Goal: Task Accomplishment & Management: Use online tool/utility

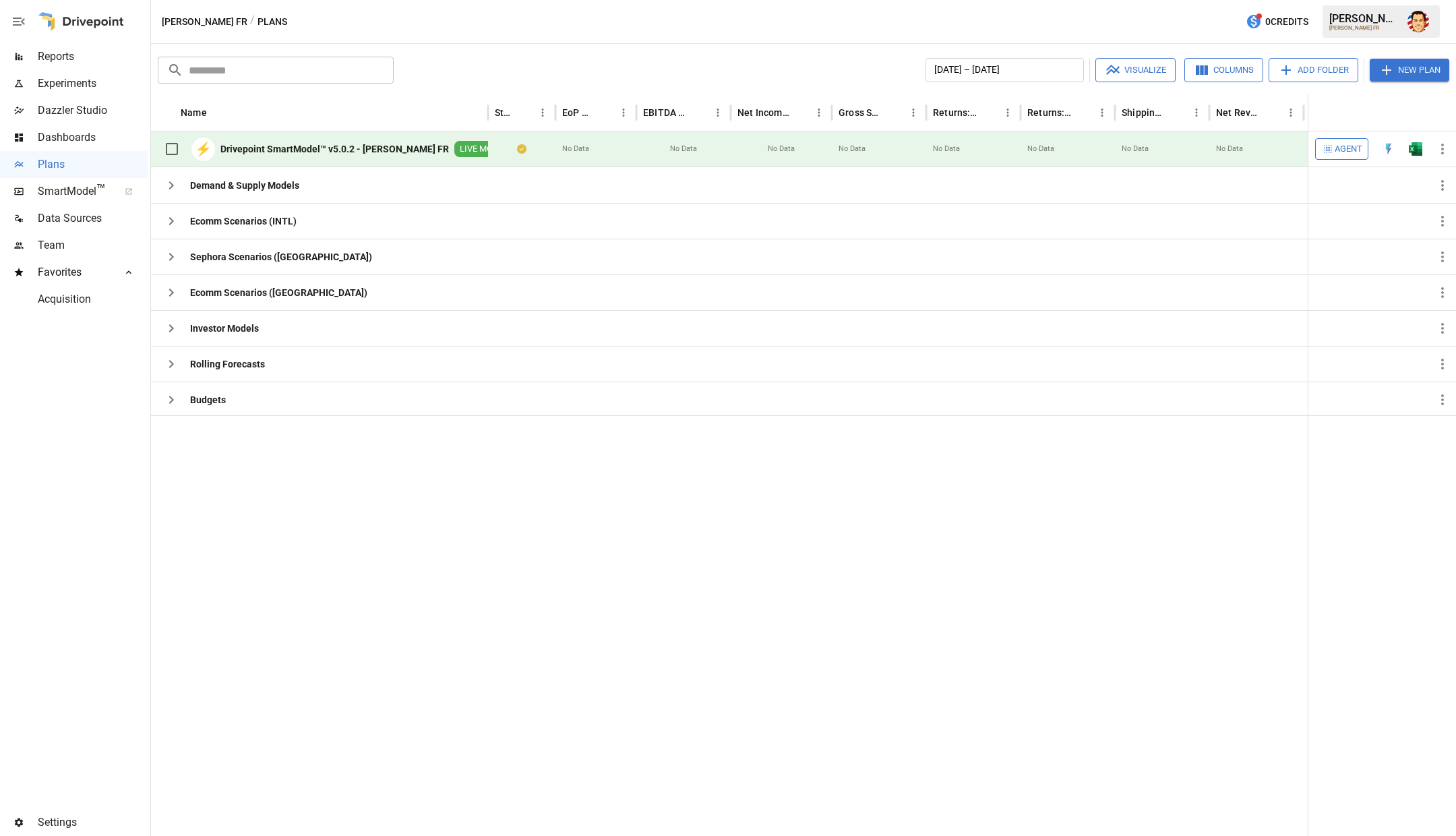
click at [256, 465] on div at bounding box center [811, 625] width 1321 height 421
click at [173, 266] on button "button" at bounding box center [171, 257] width 27 height 27
click at [171, 226] on icon "button" at bounding box center [171, 221] width 16 height 16
click at [172, 326] on icon "button" at bounding box center [171, 328] width 5 height 8
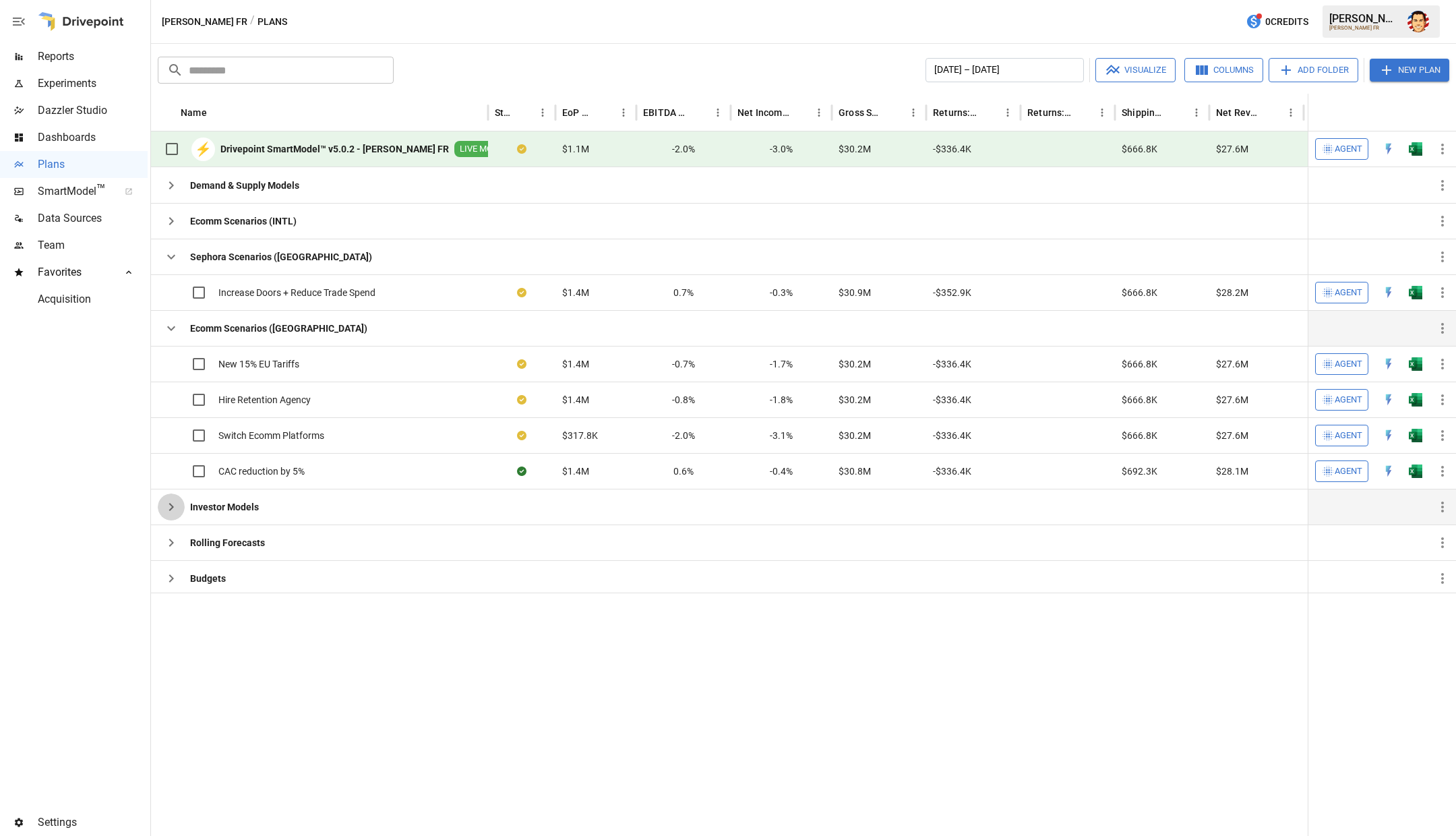
click at [168, 502] on icon "button" at bounding box center [171, 507] width 16 height 16
click at [298, 621] on div at bounding box center [811, 714] width 1321 height 243
click at [176, 546] on icon "button" at bounding box center [171, 543] width 16 height 16
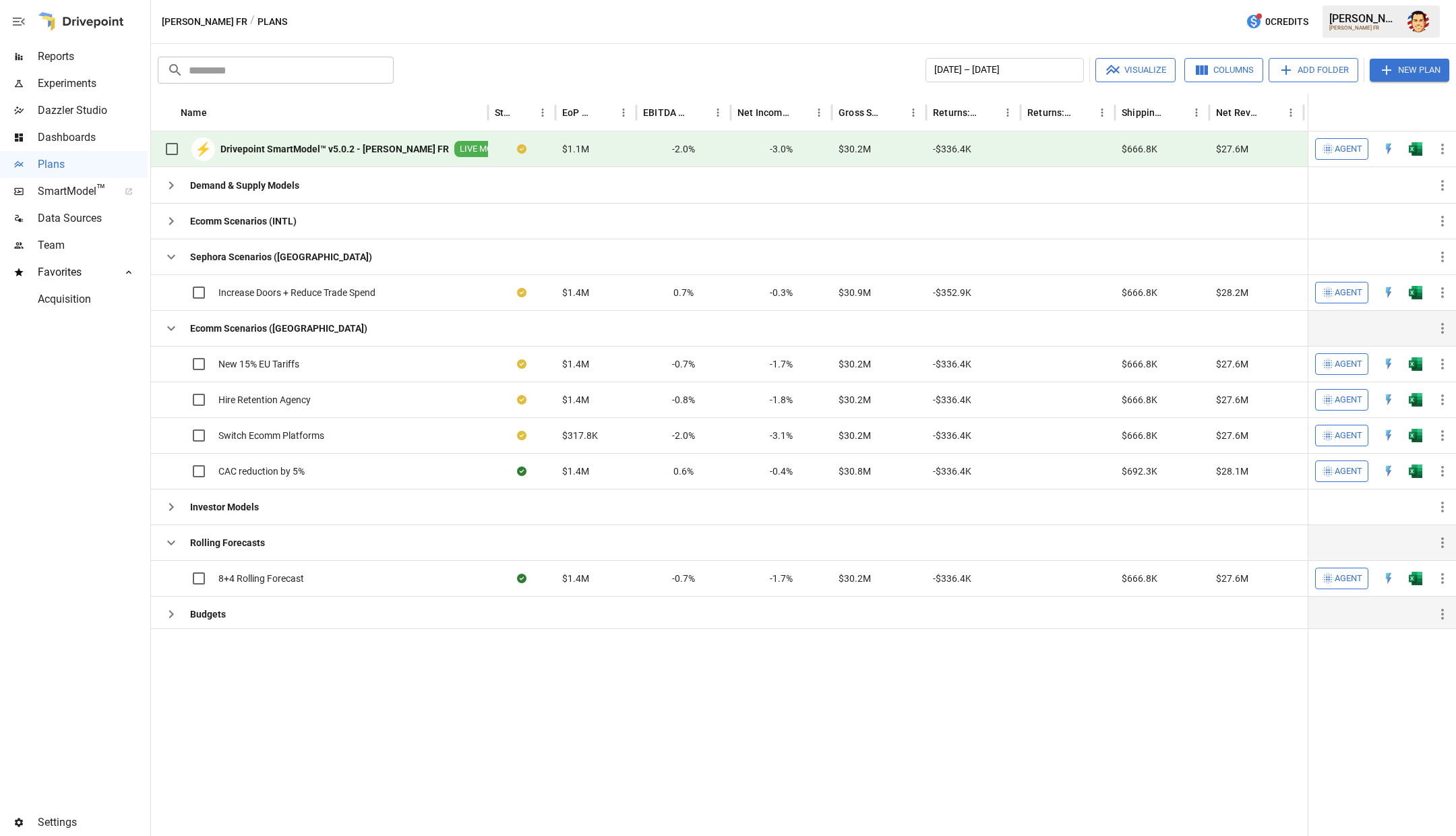
click at [170, 606] on icon "button" at bounding box center [171, 615] width 16 height 16
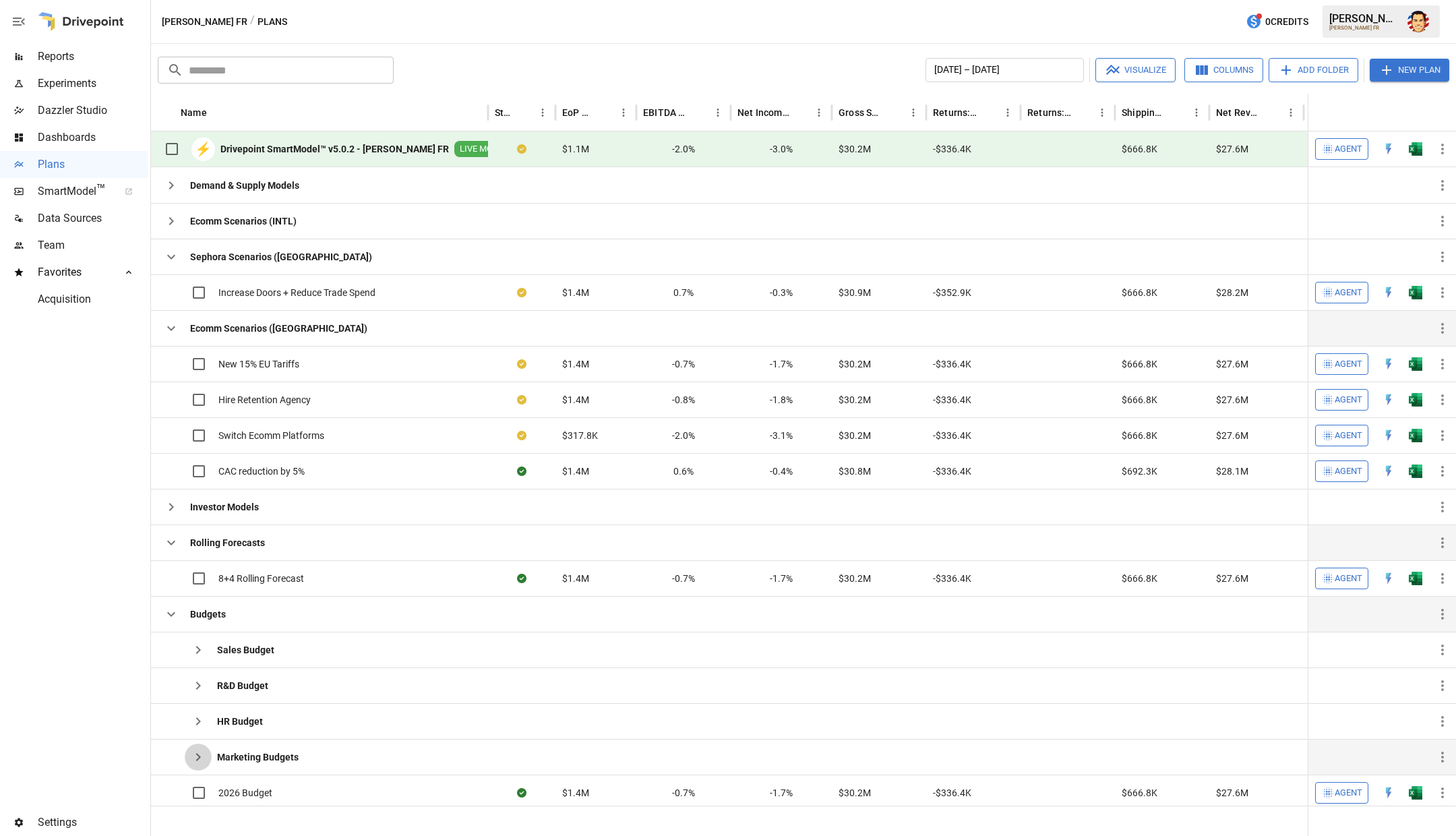
click at [198, 753] on icon "button" at bounding box center [198, 757] width 5 height 8
click at [171, 183] on icon "button" at bounding box center [171, 186] width 5 height 8
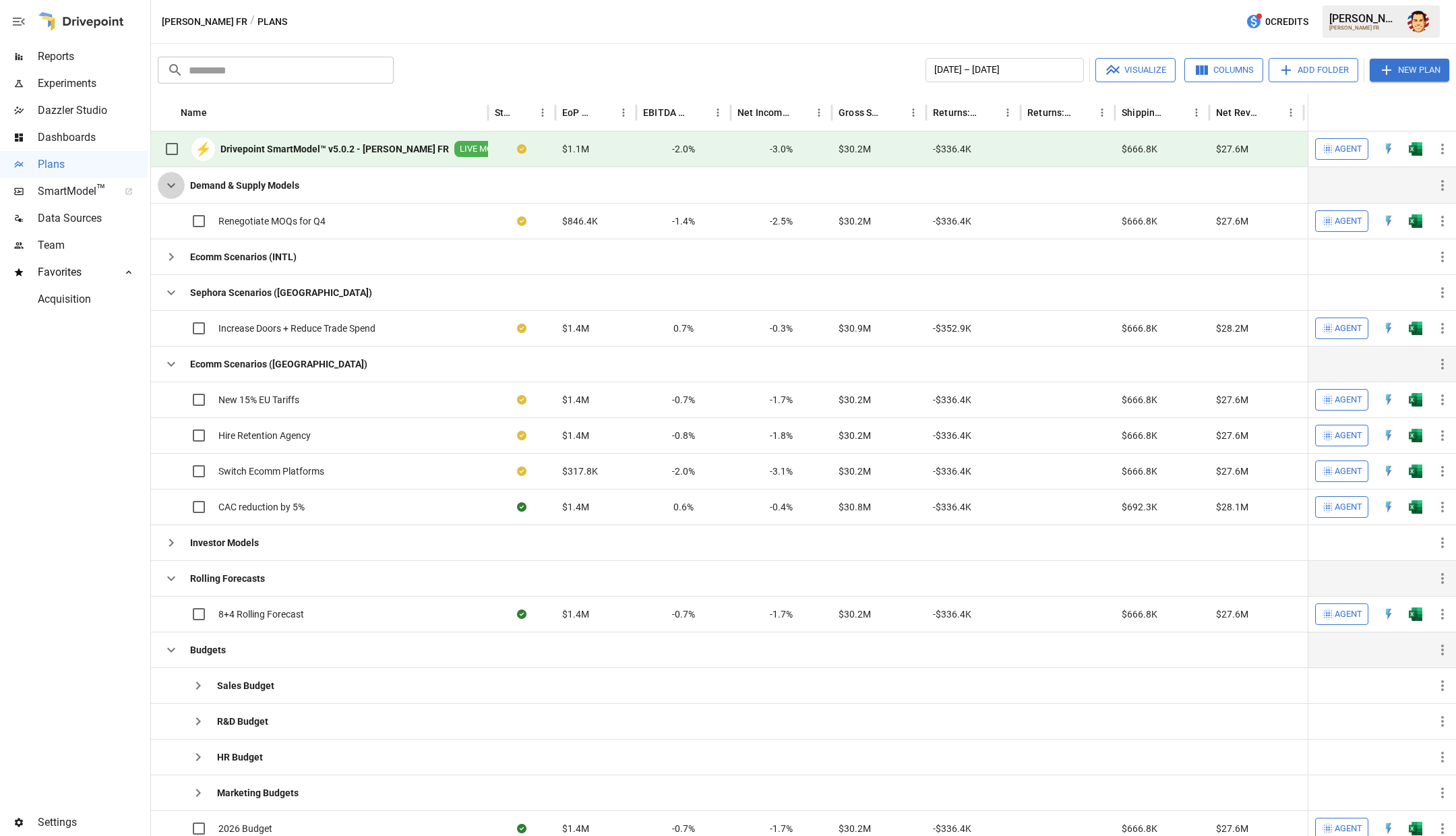
click at [171, 183] on icon "button" at bounding box center [171, 186] width 16 height 16
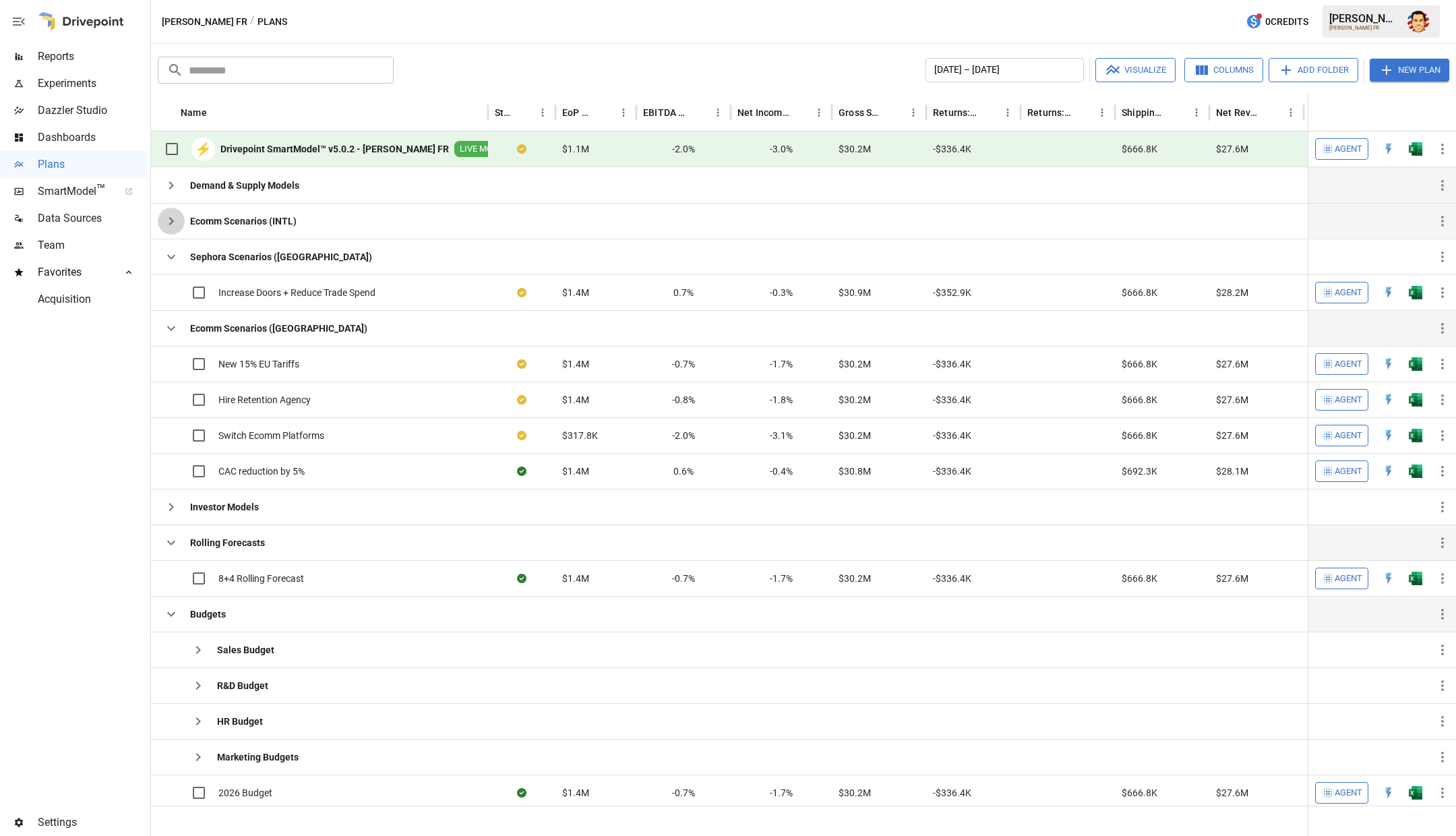
click at [170, 209] on button "button" at bounding box center [171, 221] width 27 height 27
click at [169, 218] on icon "button" at bounding box center [171, 221] width 16 height 16
click at [171, 221] on icon "button" at bounding box center [171, 221] width 5 height 8
click at [173, 190] on icon "button" at bounding box center [171, 186] width 16 height 16
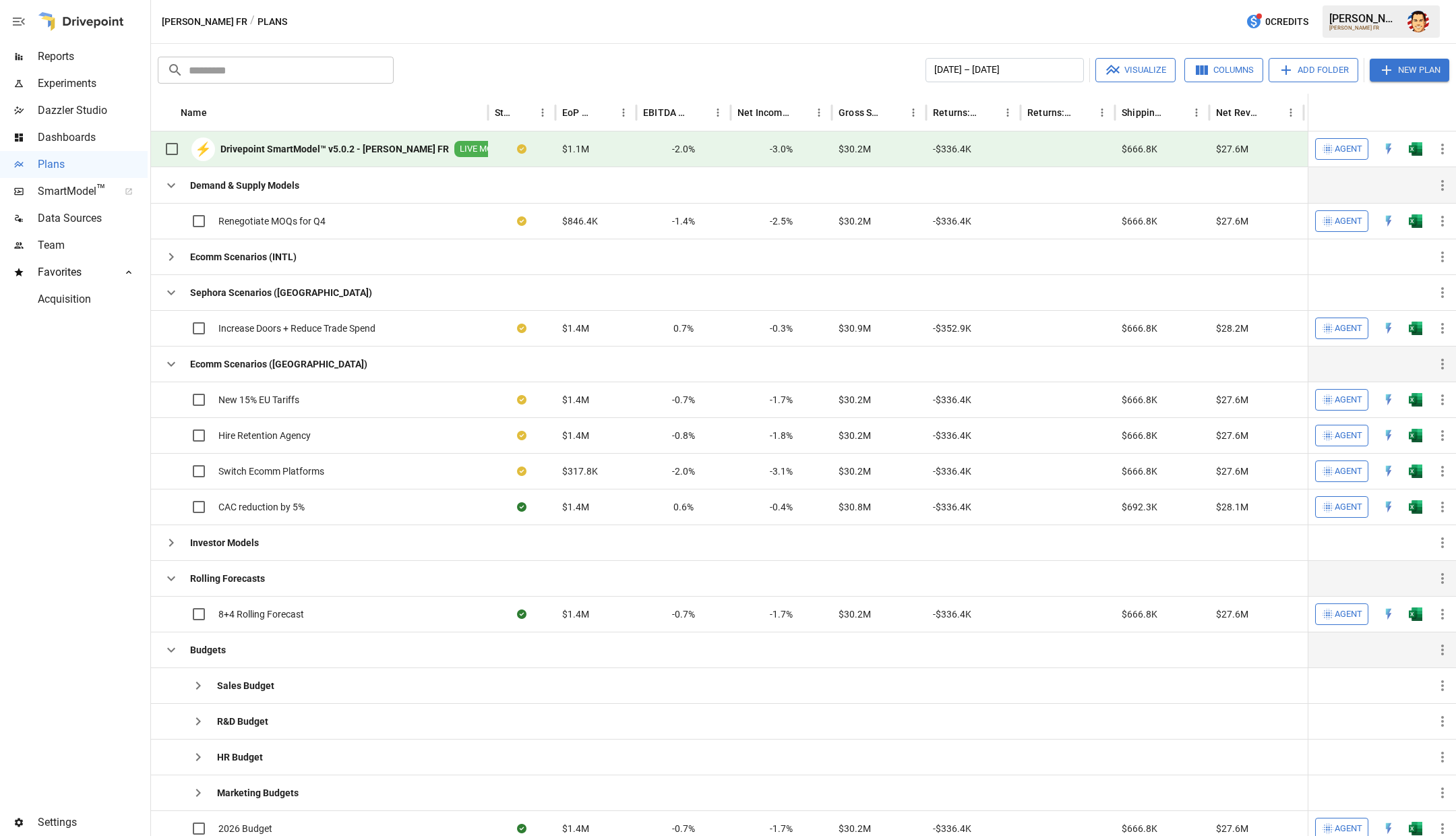
click at [173, 189] on icon "button" at bounding box center [171, 186] width 16 height 16
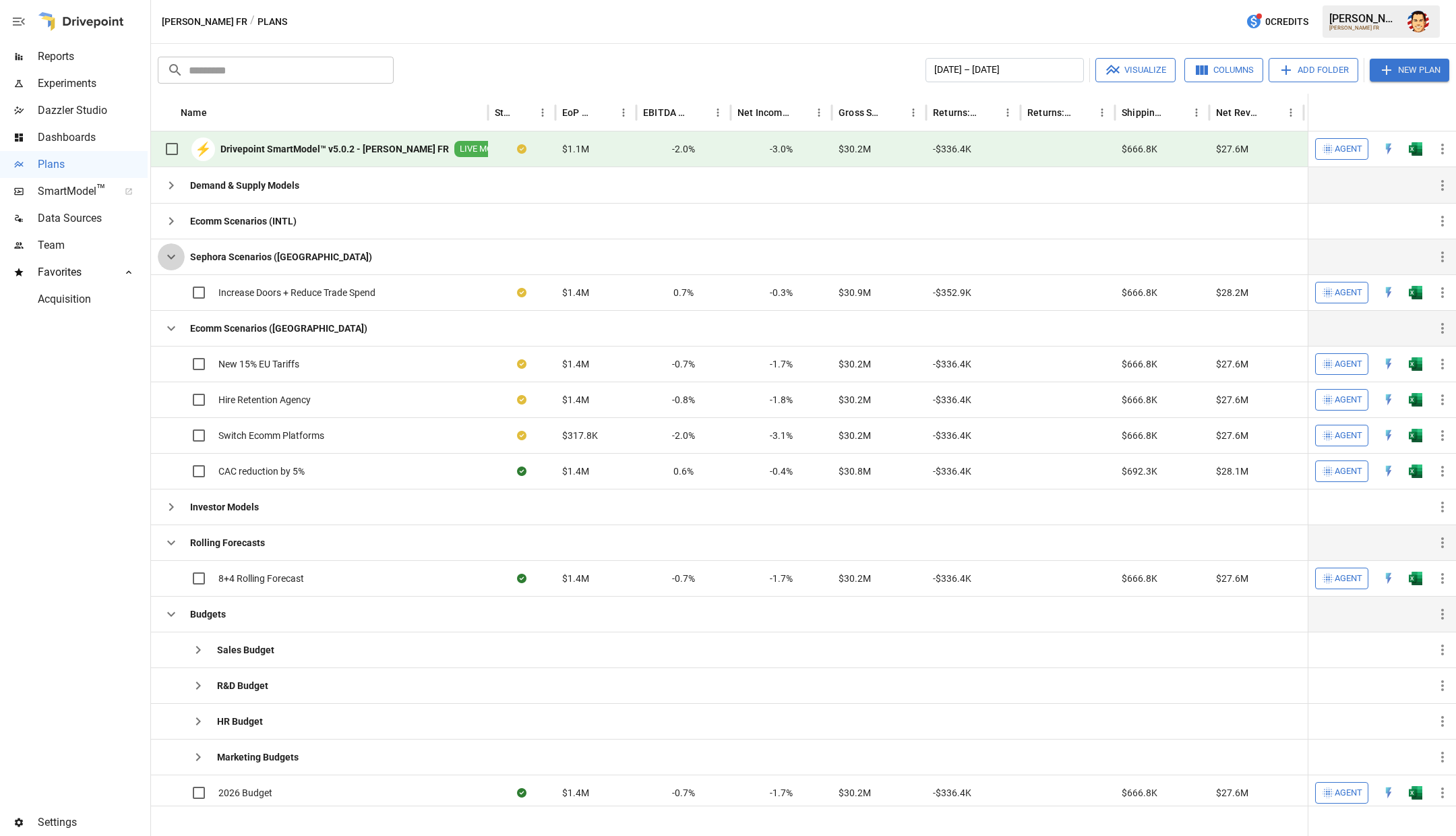
click at [171, 253] on icon "button" at bounding box center [171, 257] width 16 height 16
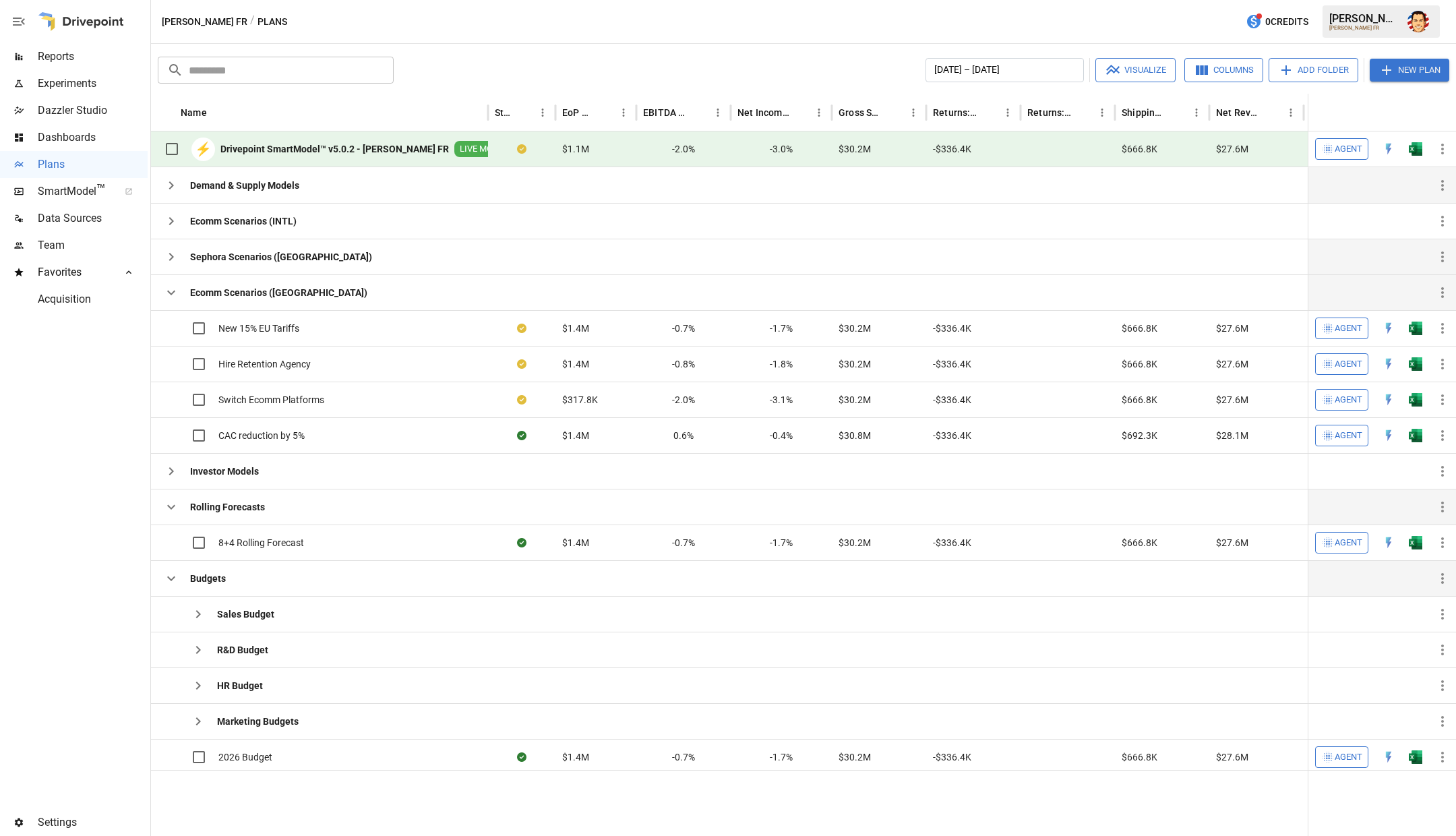
click at [160, 289] on button "button" at bounding box center [171, 292] width 27 height 27
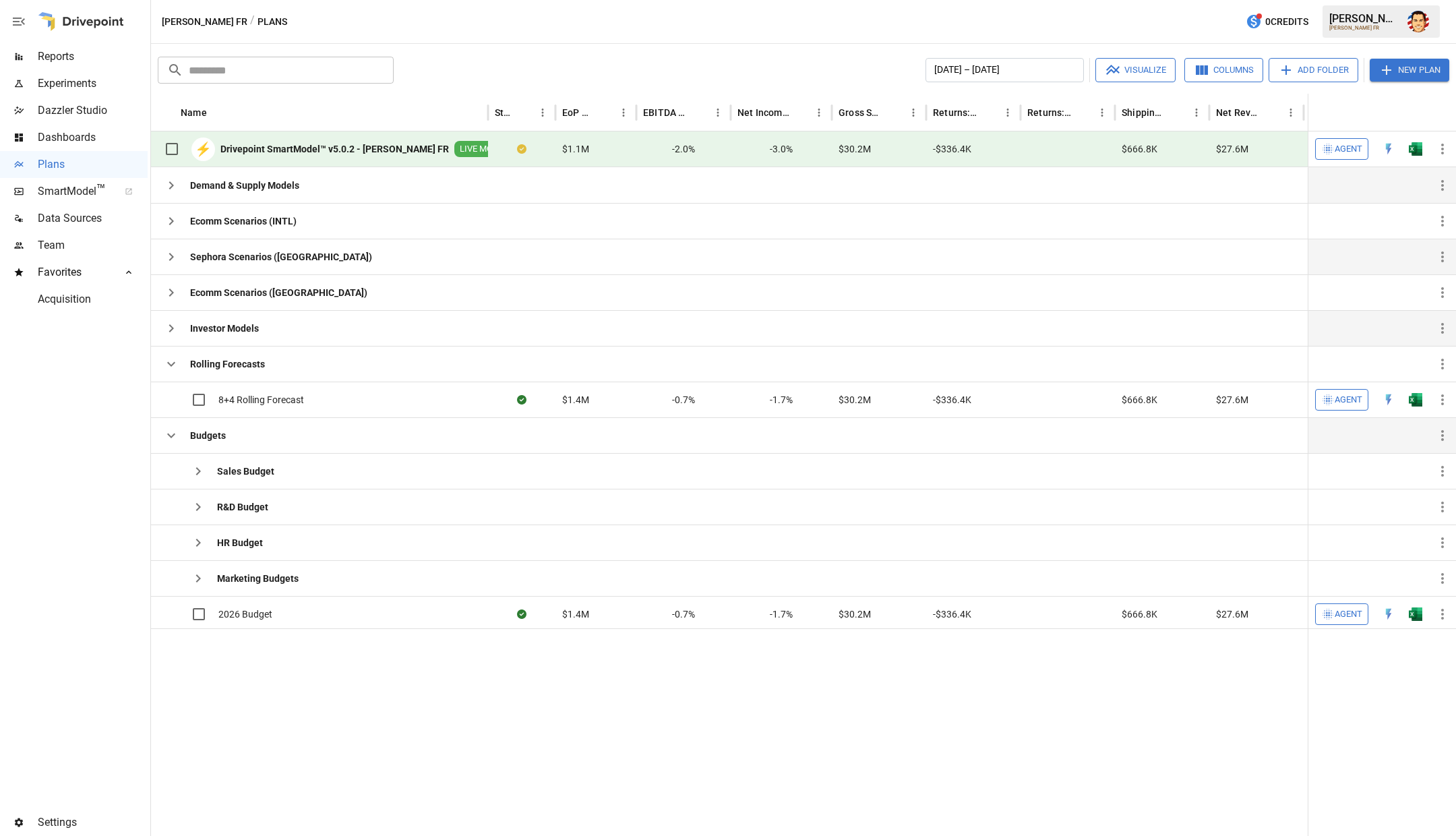
drag, startPoint x: 171, startPoint y: 370, endPoint x: 164, endPoint y: 336, distance: 34.7
click at [171, 369] on button "button" at bounding box center [171, 364] width 27 height 27
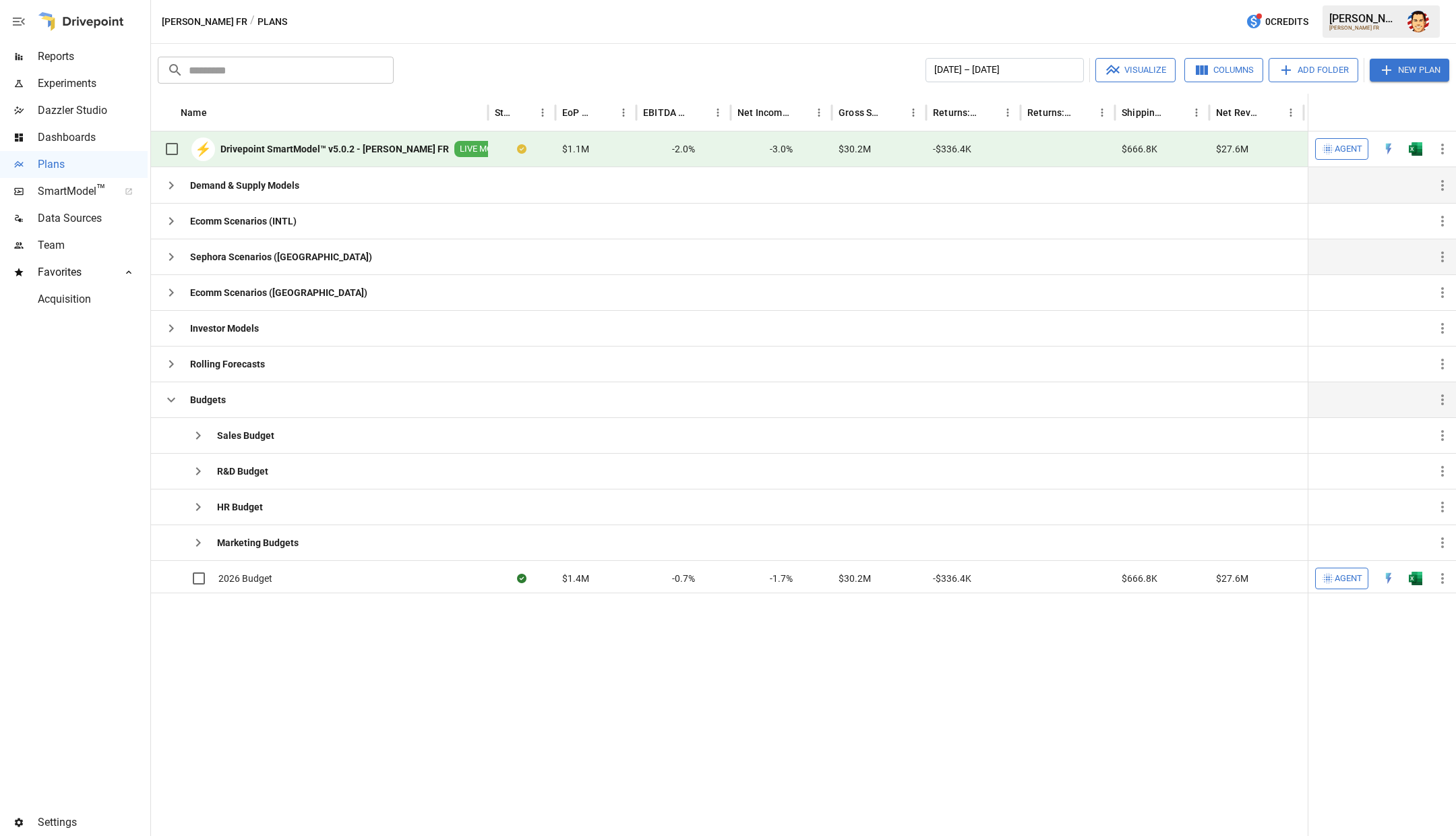
click at [20, 22] on icon "button" at bounding box center [19, 22] width 16 height 16
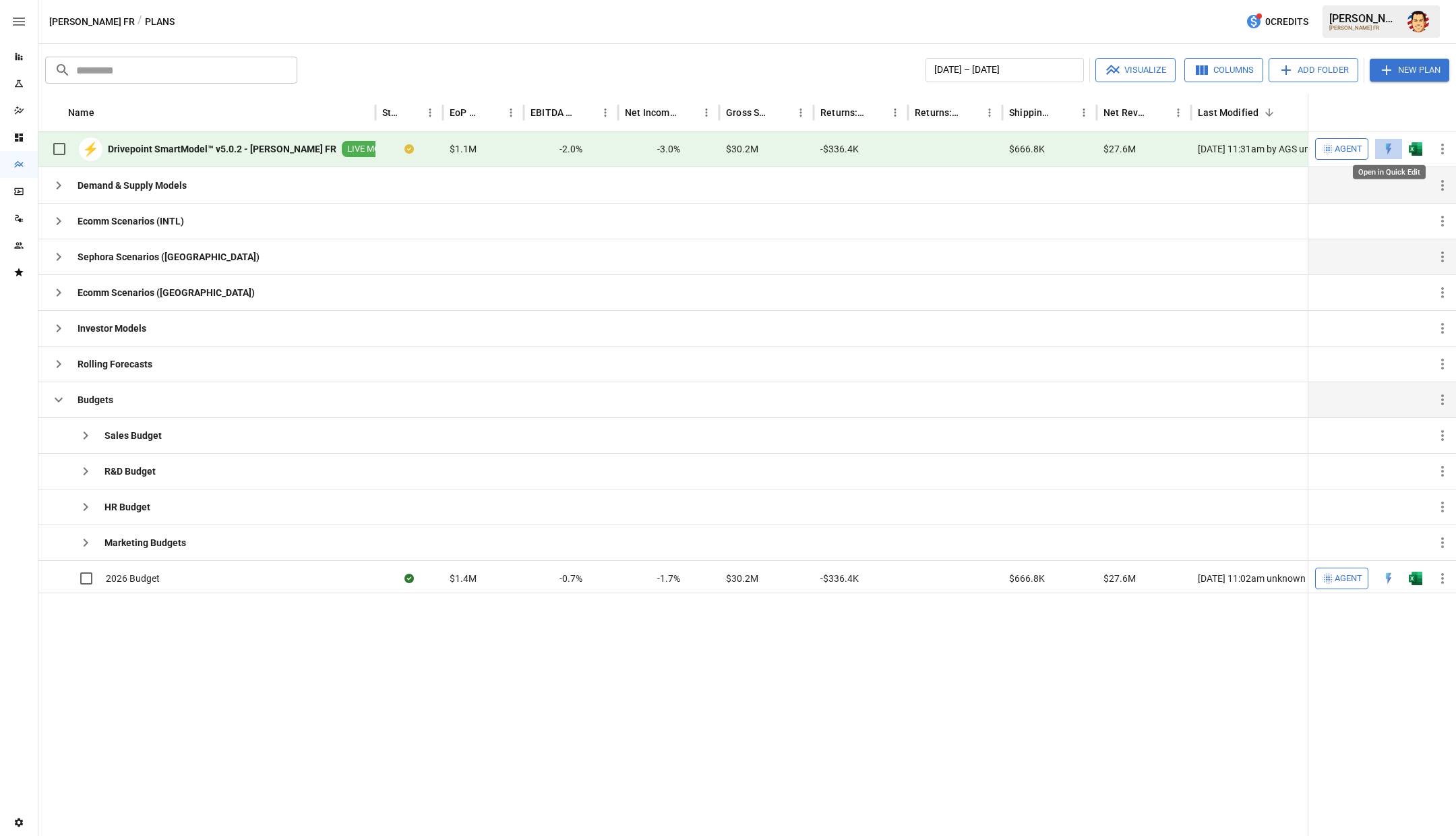
click at [1390, 146] on img "Open in Quick Edit" at bounding box center [1388, 149] width 14 height 14
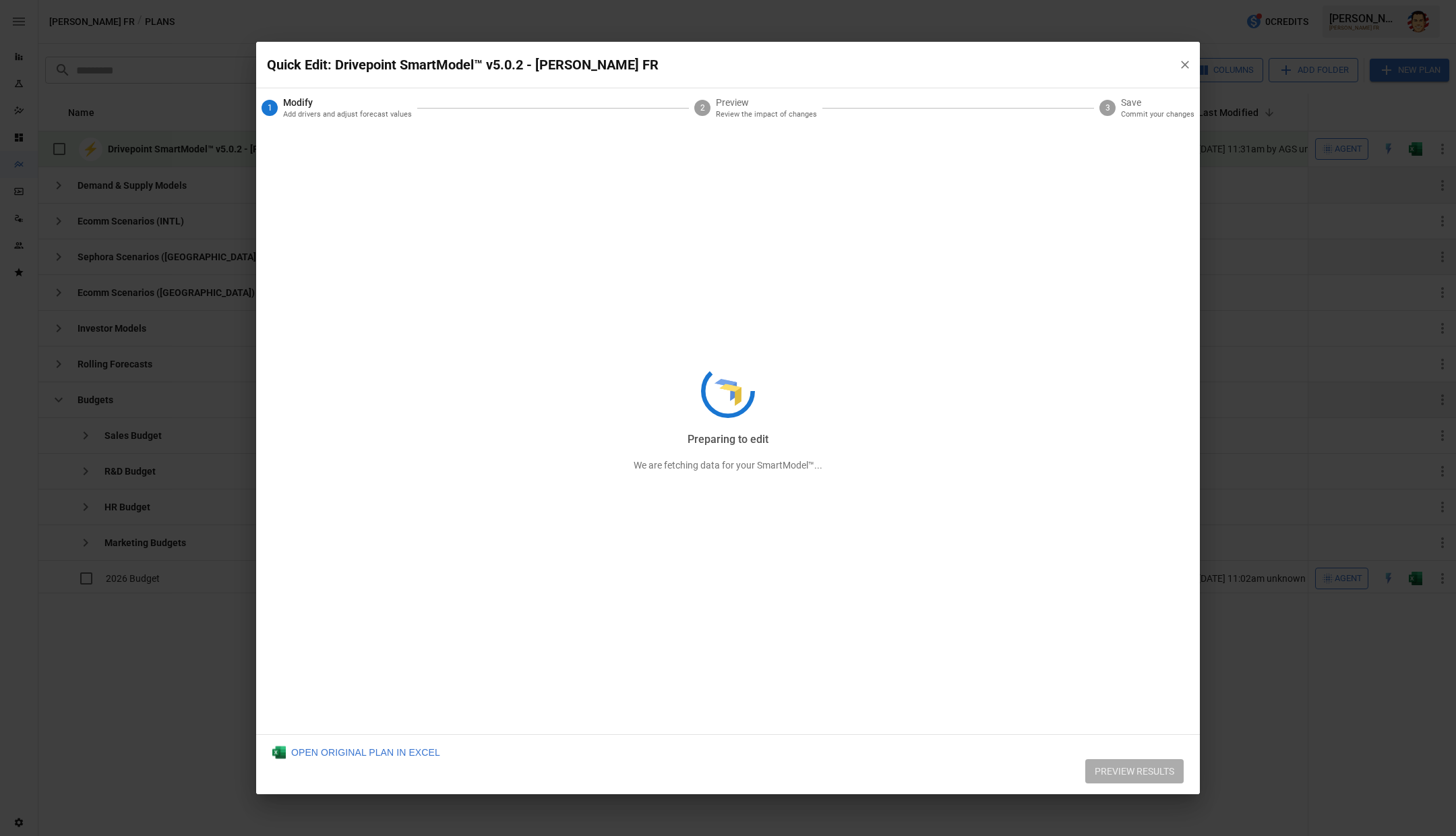
click at [866, 80] on div "Preparing to edit We are fetching data for your SmartModel™..." at bounding box center [728, 418] width 944 height 752
